Goal: Task Accomplishment & Management: Manage account settings

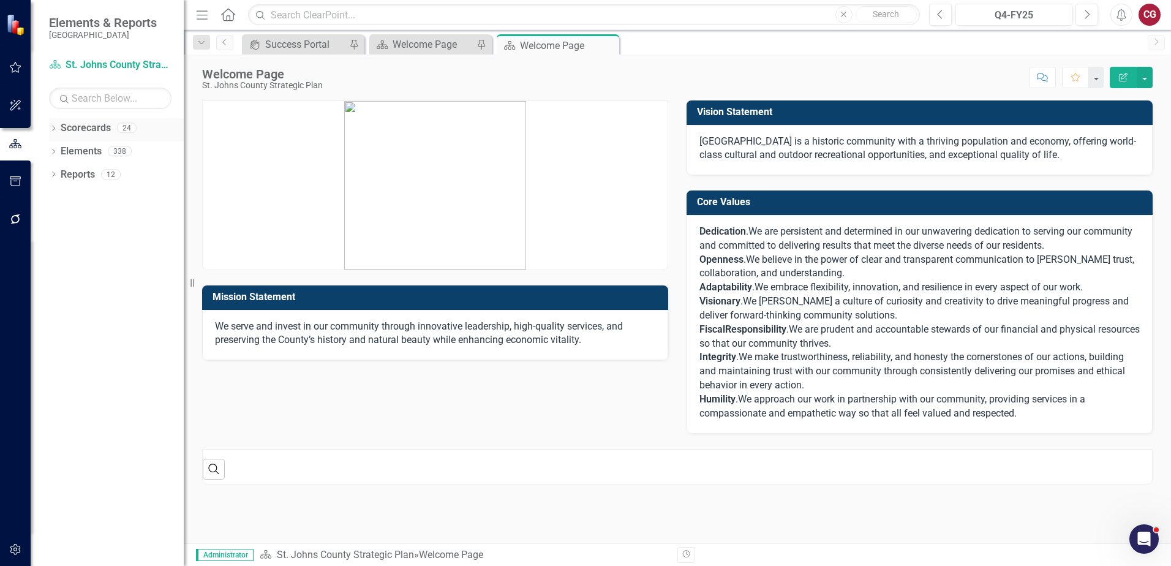
click at [53, 130] on icon "Dropdown" at bounding box center [53, 129] width 9 height 7
click at [88, 124] on link "Scorecards" at bounding box center [86, 128] width 50 height 14
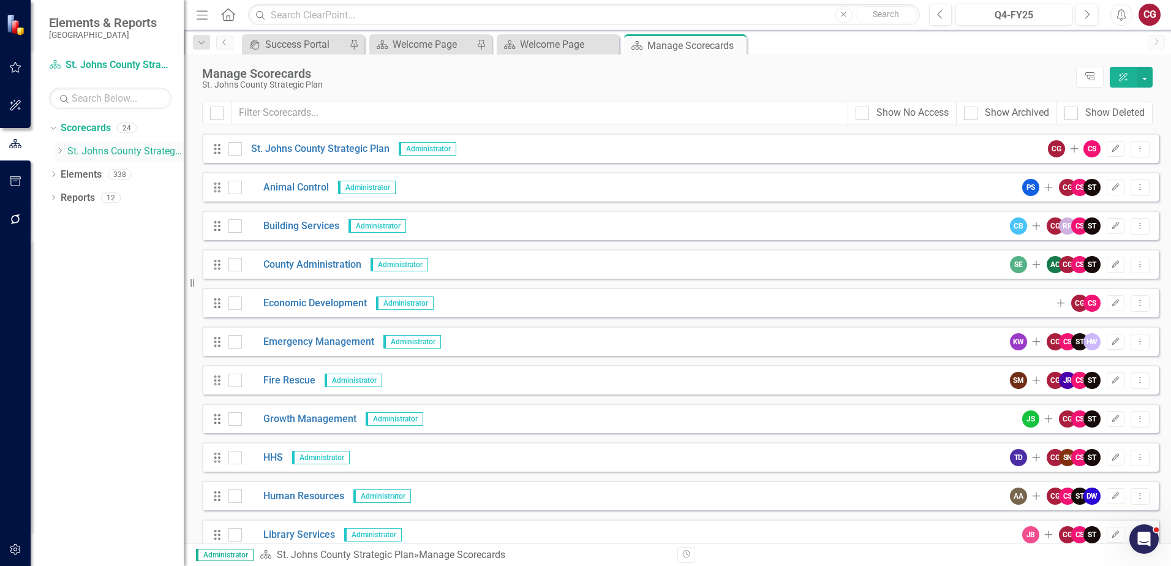
click at [86, 146] on link "St. Johns County Strategic Plan" at bounding box center [125, 152] width 116 height 14
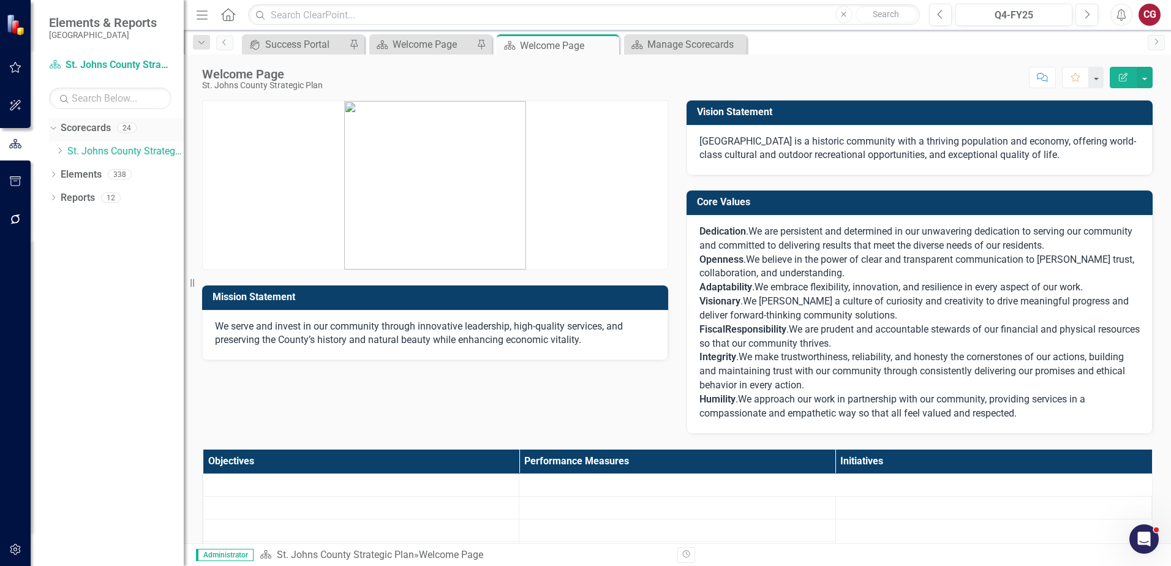
click at [82, 130] on link "Scorecards" at bounding box center [86, 128] width 50 height 14
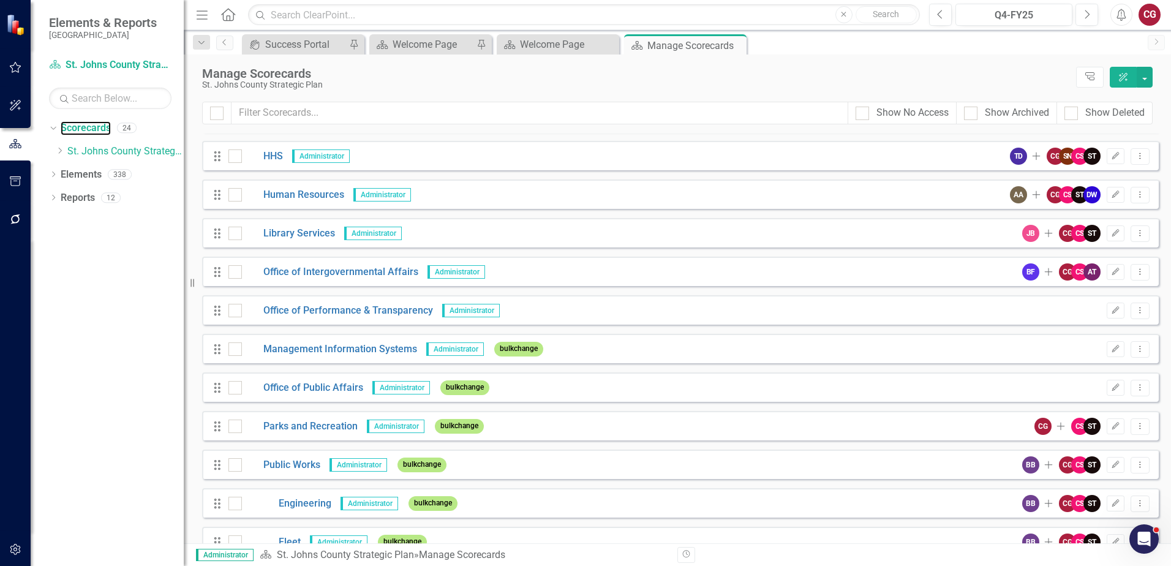
scroll to position [271, 0]
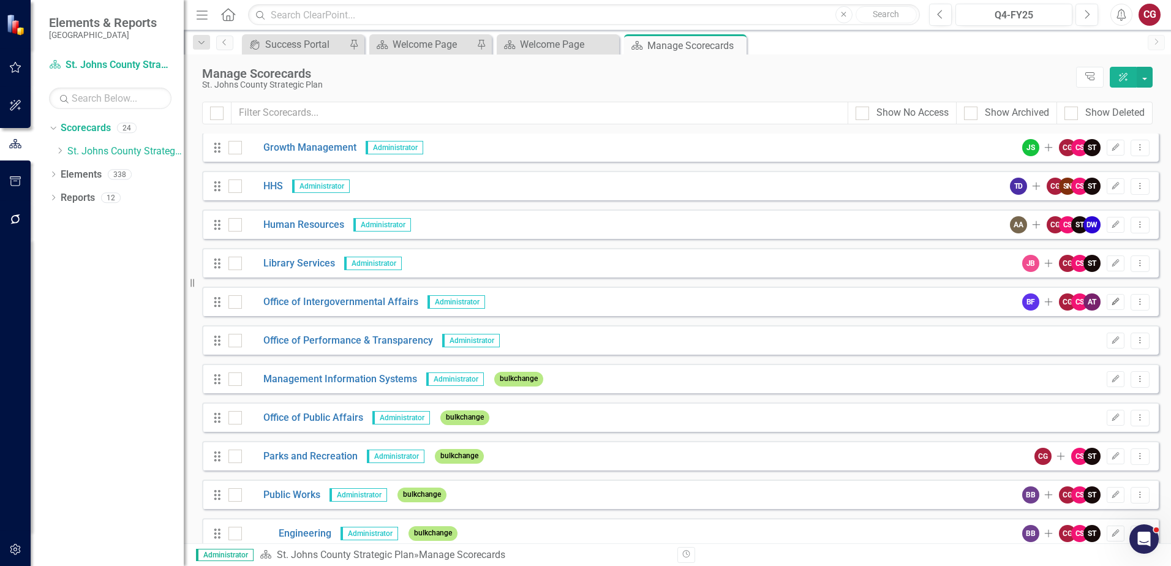
click at [1111, 304] on icon "Edit" at bounding box center [1115, 301] width 9 height 7
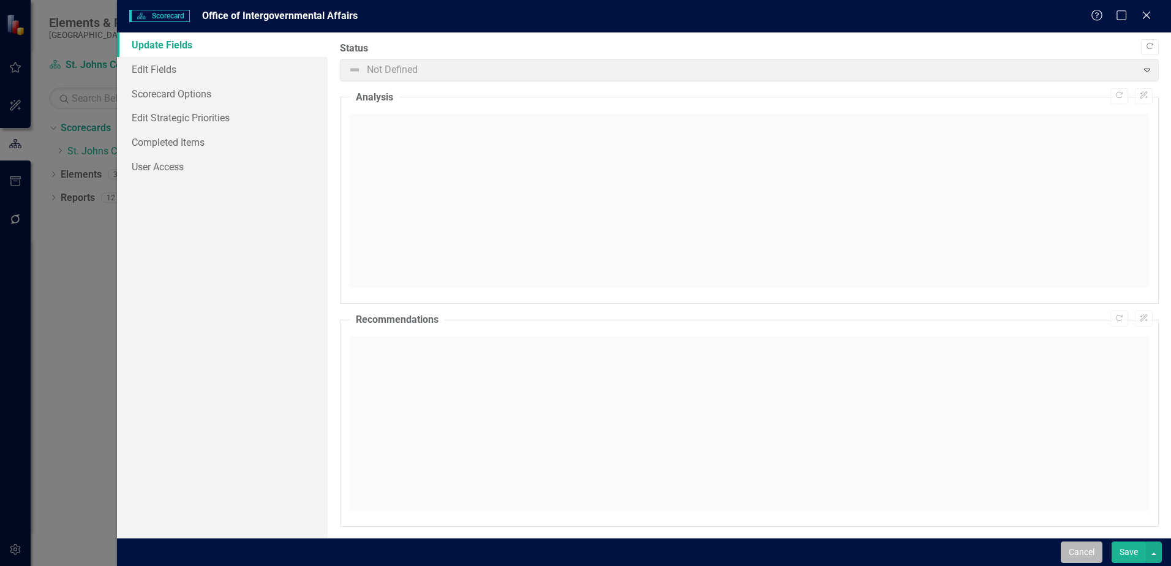
click at [1071, 546] on button "Cancel" at bounding box center [1082, 551] width 42 height 21
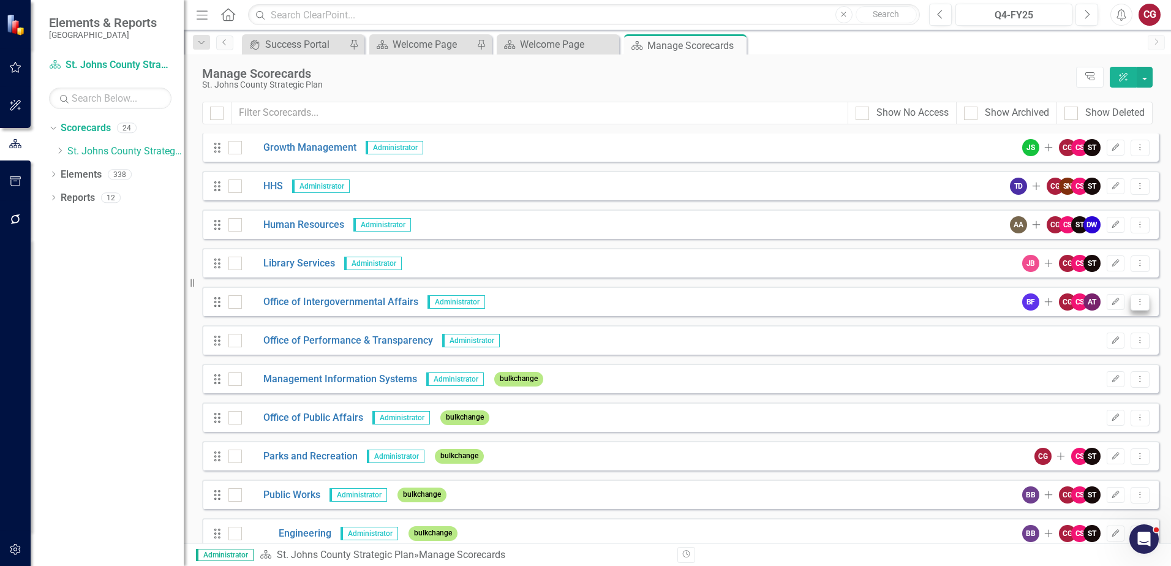
click at [1135, 302] on icon "Dropdown Menu" at bounding box center [1140, 302] width 10 height 8
click at [1091, 364] on link "Copy Forward Copy Forward Scorecard" at bounding box center [1071, 367] width 135 height 23
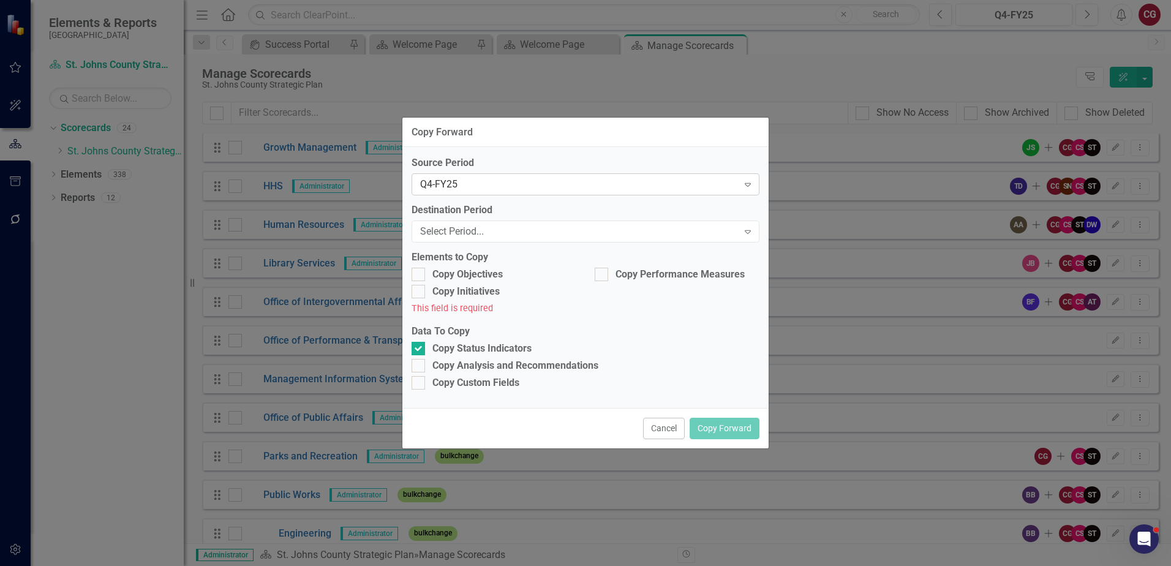
click at [571, 189] on div "Q4-FY25" at bounding box center [579, 185] width 318 height 14
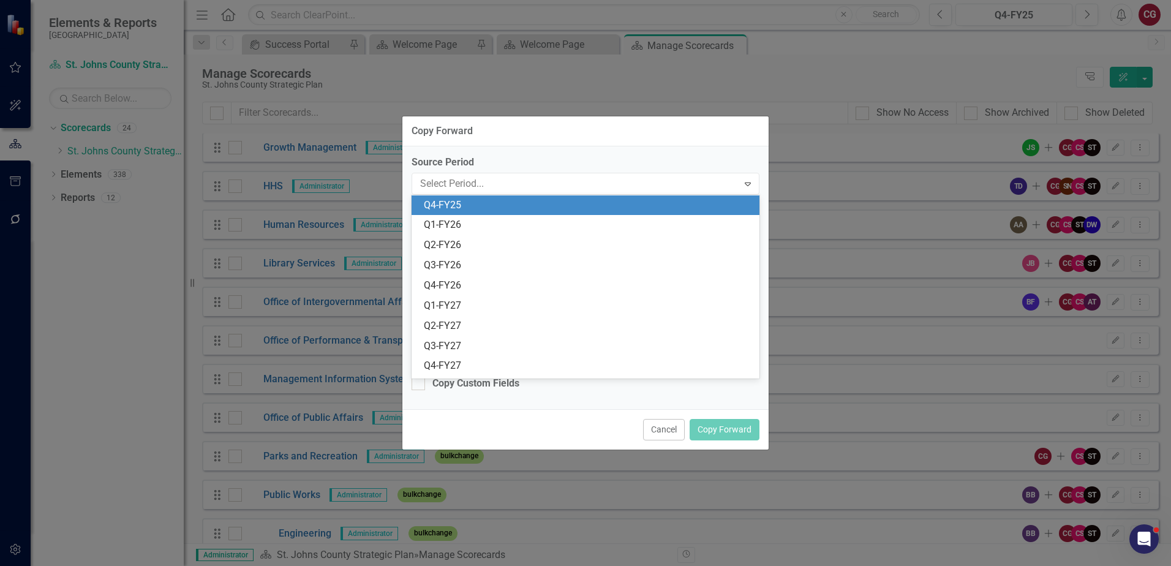
scroll to position [180, 0]
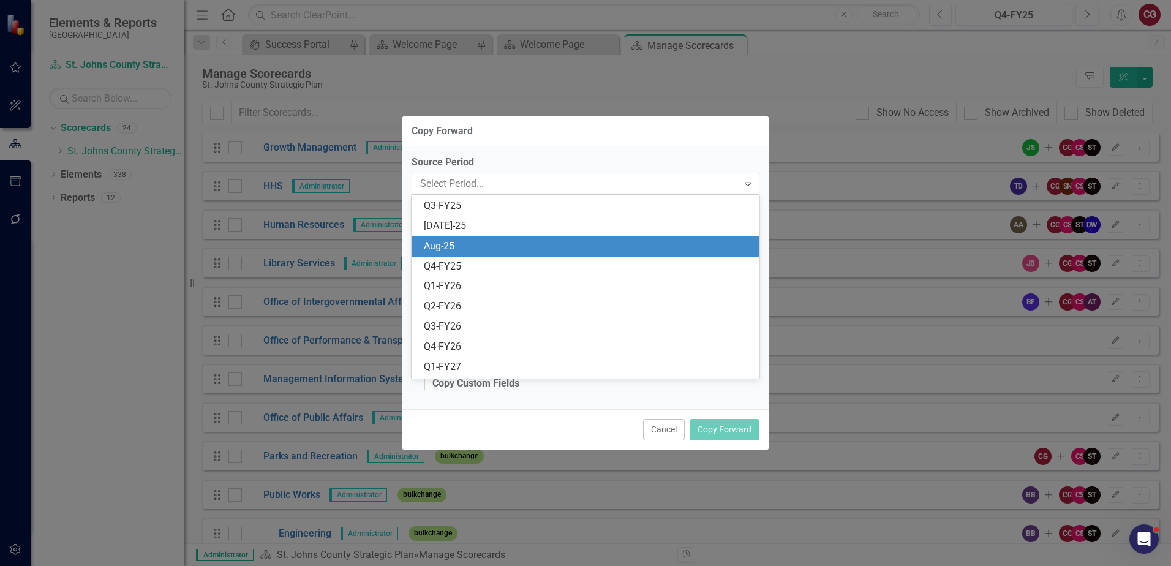
click at [508, 241] on div "Aug-25" at bounding box center [588, 246] width 328 height 14
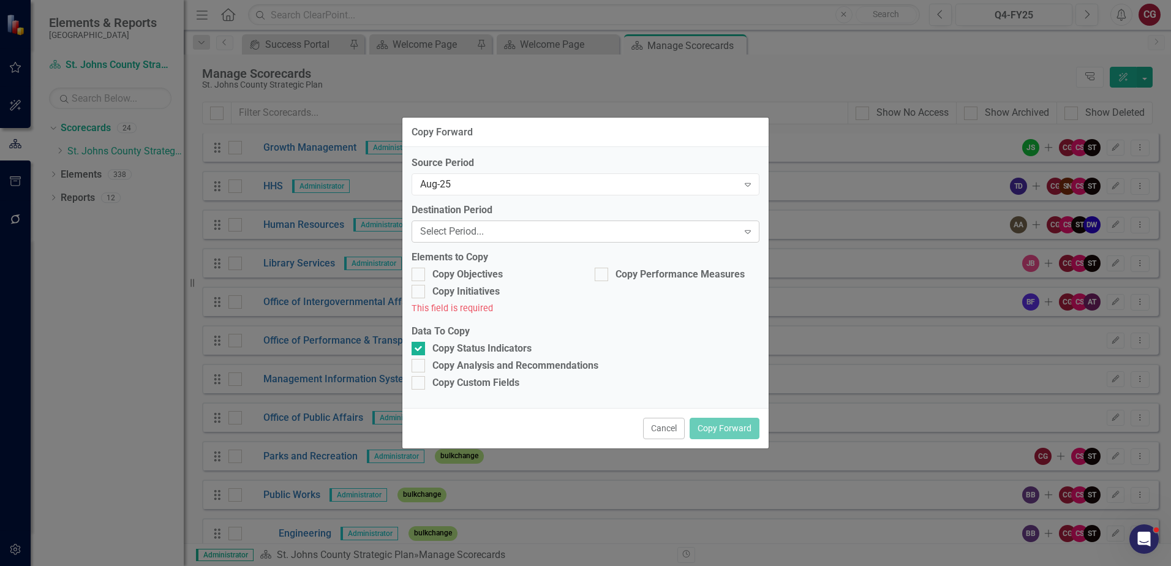
click at [500, 233] on div "Select Period..." at bounding box center [579, 232] width 318 height 14
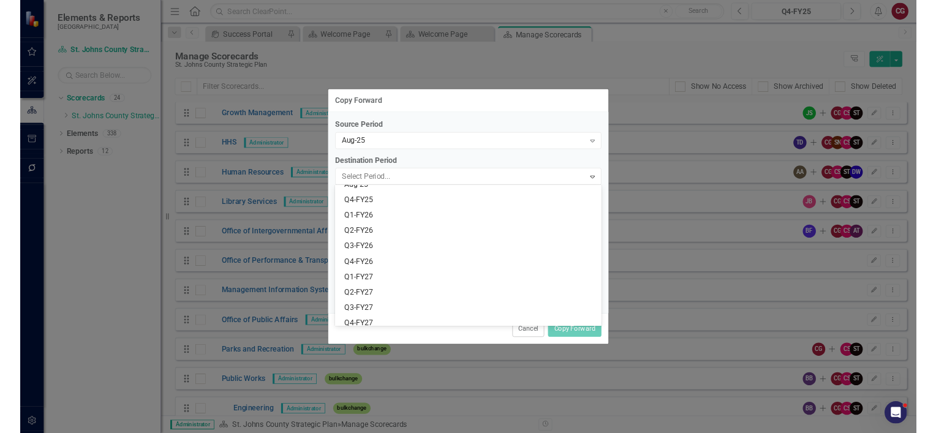
scroll to position [245, 0]
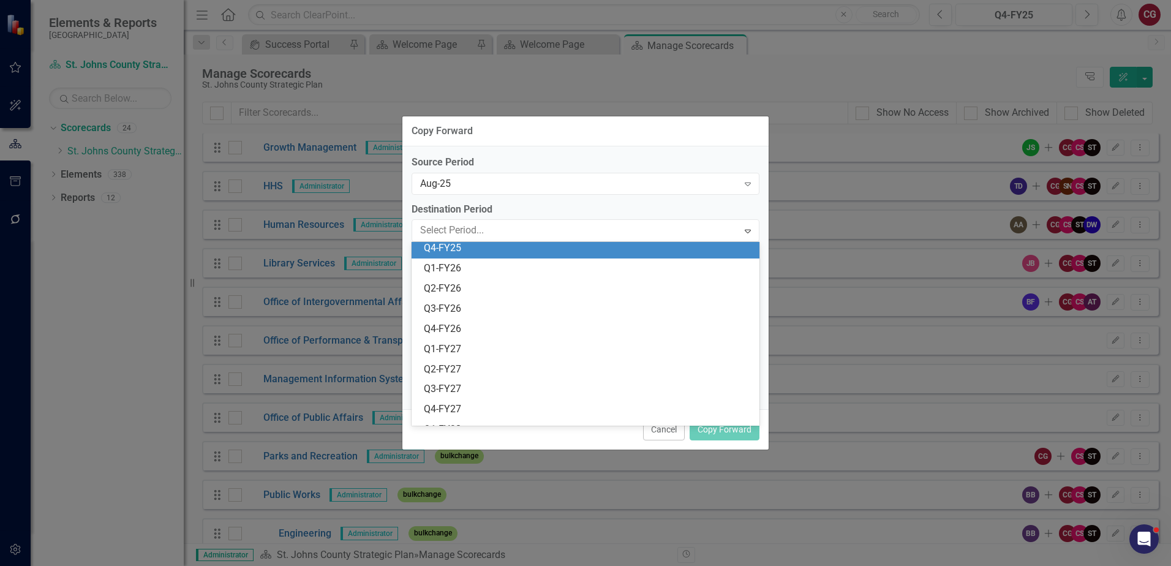
click at [470, 247] on div "Q4-FY25" at bounding box center [588, 248] width 328 height 14
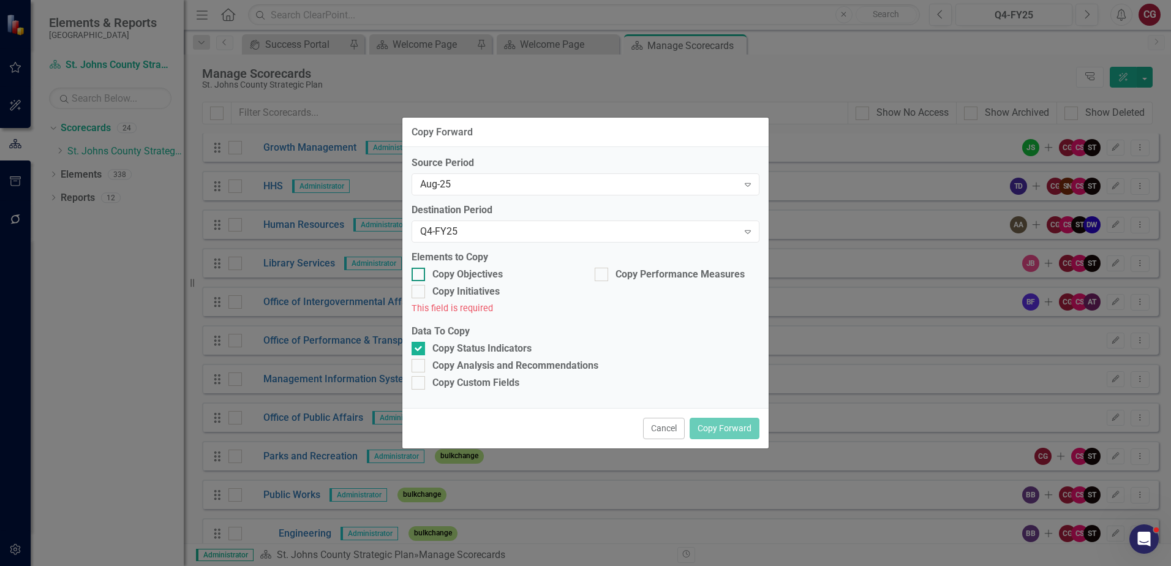
click at [421, 273] on div at bounding box center [417, 274] width 13 height 13
click at [419, 273] on input "Copy Objectives" at bounding box center [415, 272] width 8 height 8
checkbox input "true"
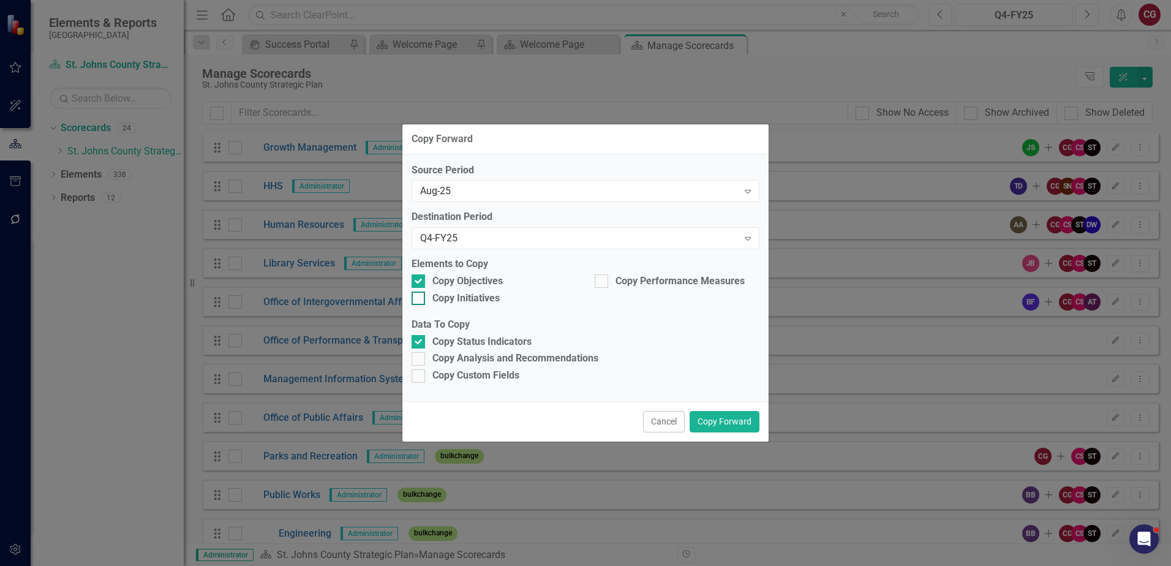
click at [419, 294] on input "Copy Initiatives" at bounding box center [415, 295] width 8 height 8
checkbox input "true"
click at [598, 282] on input "Copy Performance Measures" at bounding box center [599, 278] width 8 height 8
checkbox input "true"
click at [415, 356] on input "Copy Analysis and Recommendations" at bounding box center [415, 356] width 8 height 8
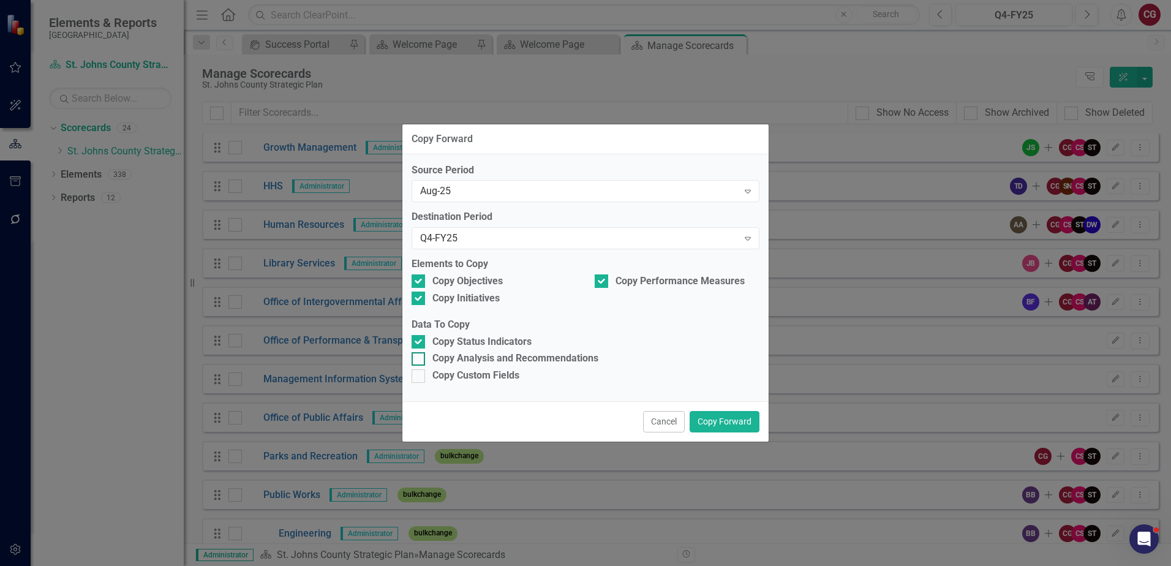
checkbox input "true"
click at [418, 377] on div at bounding box center [417, 375] width 13 height 13
click at [418, 377] on input "Copy Custom Fields" at bounding box center [415, 373] width 8 height 8
checkbox input "true"
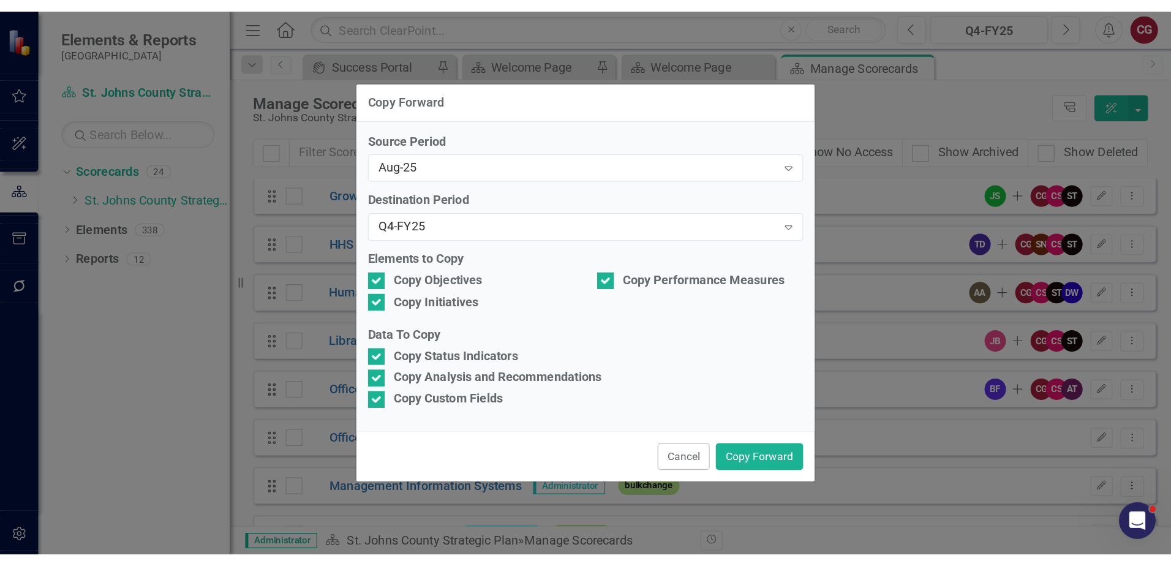
scroll to position [271, 0]
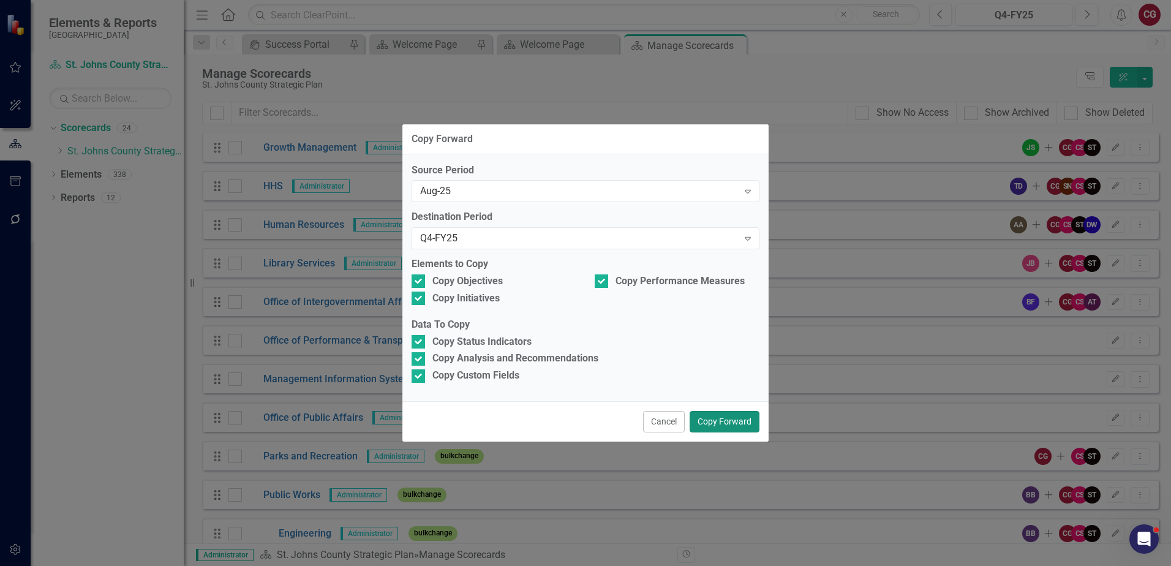
click at [722, 415] on button "Copy Forward" at bounding box center [725, 421] width 70 height 21
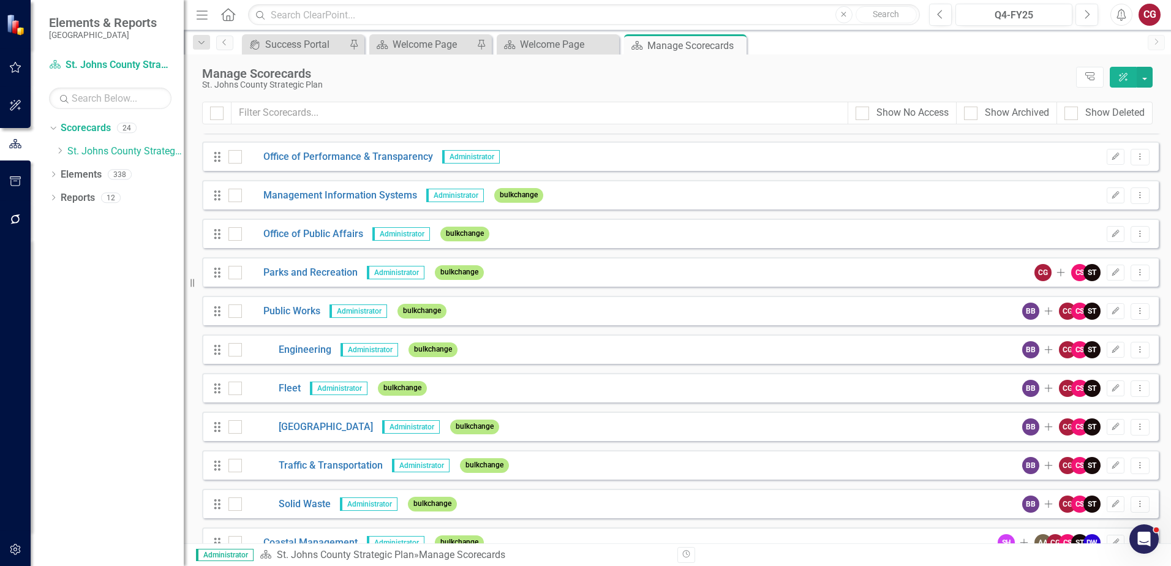
scroll to position [516, 0]
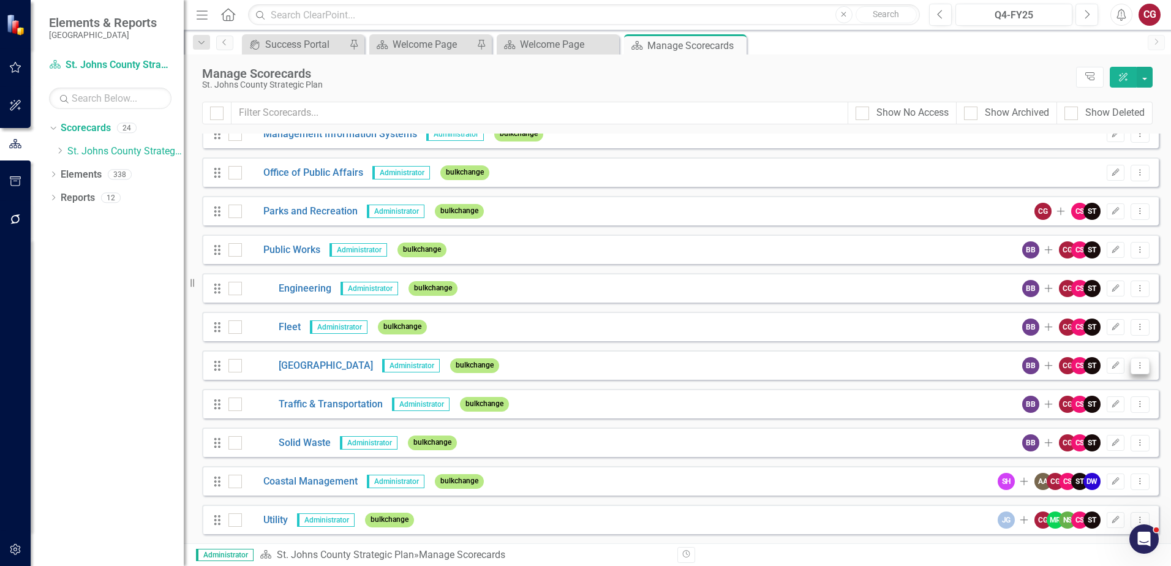
click at [1136, 370] on button "Dropdown Menu" at bounding box center [1139, 366] width 19 height 17
click at [891, 69] on div "Manage Scorecards" at bounding box center [636, 73] width 868 height 13
click at [1149, 539] on div "Open Intercom Messenger" at bounding box center [1142, 537] width 40 height 40
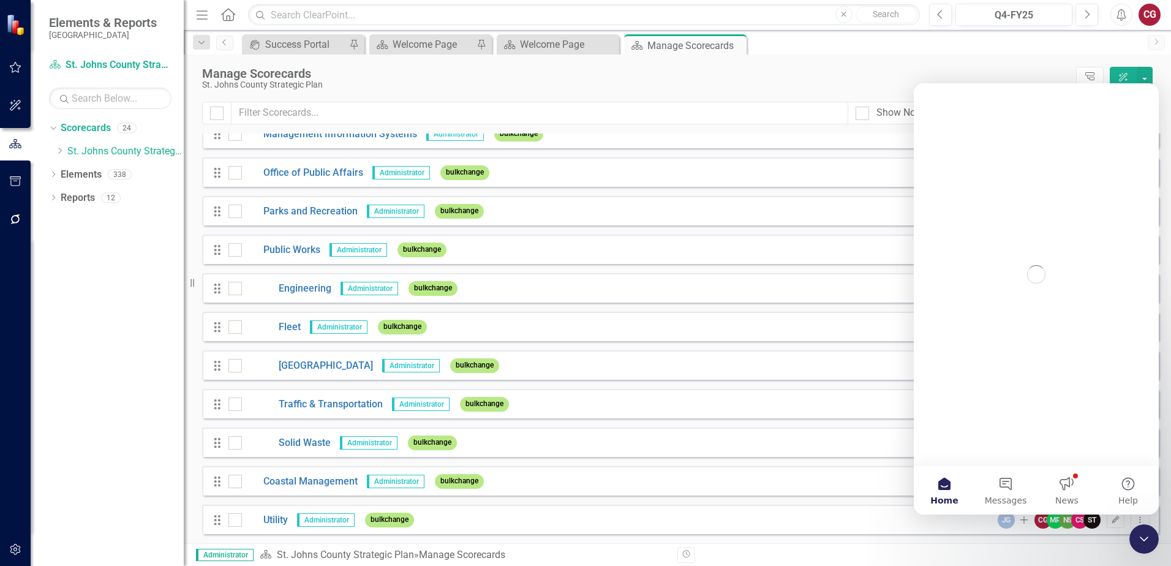
scroll to position [0, 0]
click at [1065, 484] on button "News" at bounding box center [1066, 489] width 61 height 49
click at [1006, 484] on button "Messages" at bounding box center [1005, 489] width 61 height 49
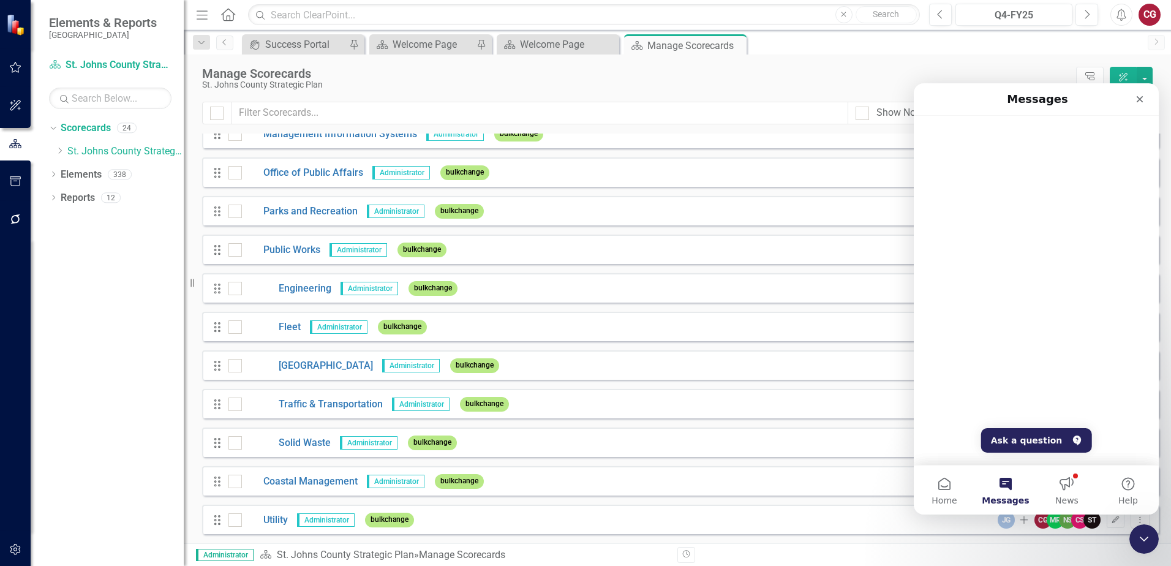
click at [1138, 102] on icon "Close" at bounding box center [1140, 99] width 10 height 10
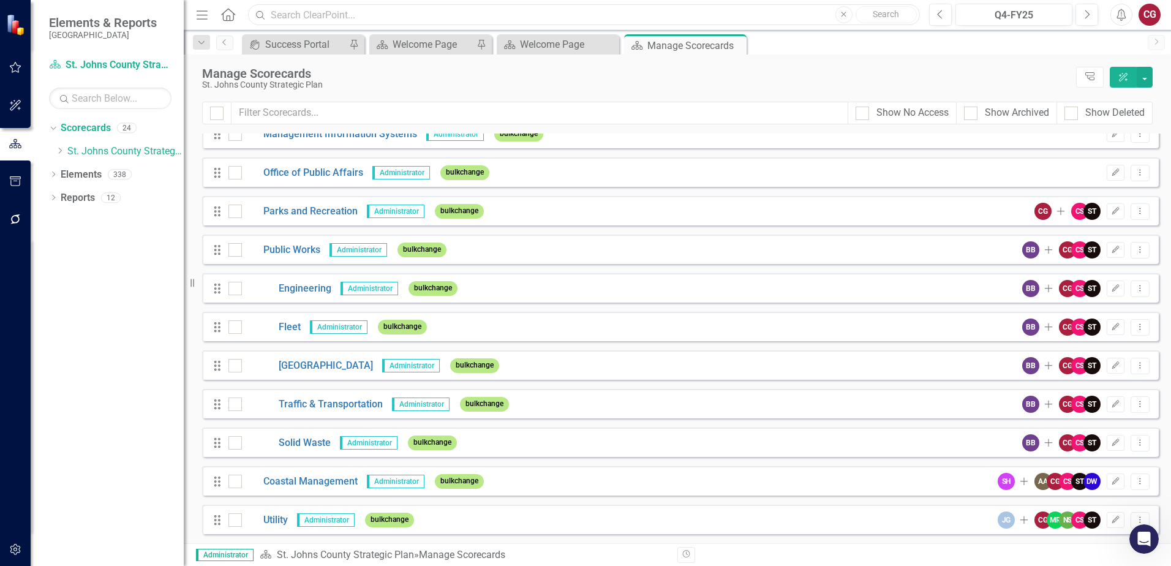
click at [429, 14] on input "text" at bounding box center [584, 14] width 672 height 21
click at [770, 85] on div "St. Johns County Strategic Plan" at bounding box center [636, 84] width 868 height 9
